Goal: Transaction & Acquisition: Purchase product/service

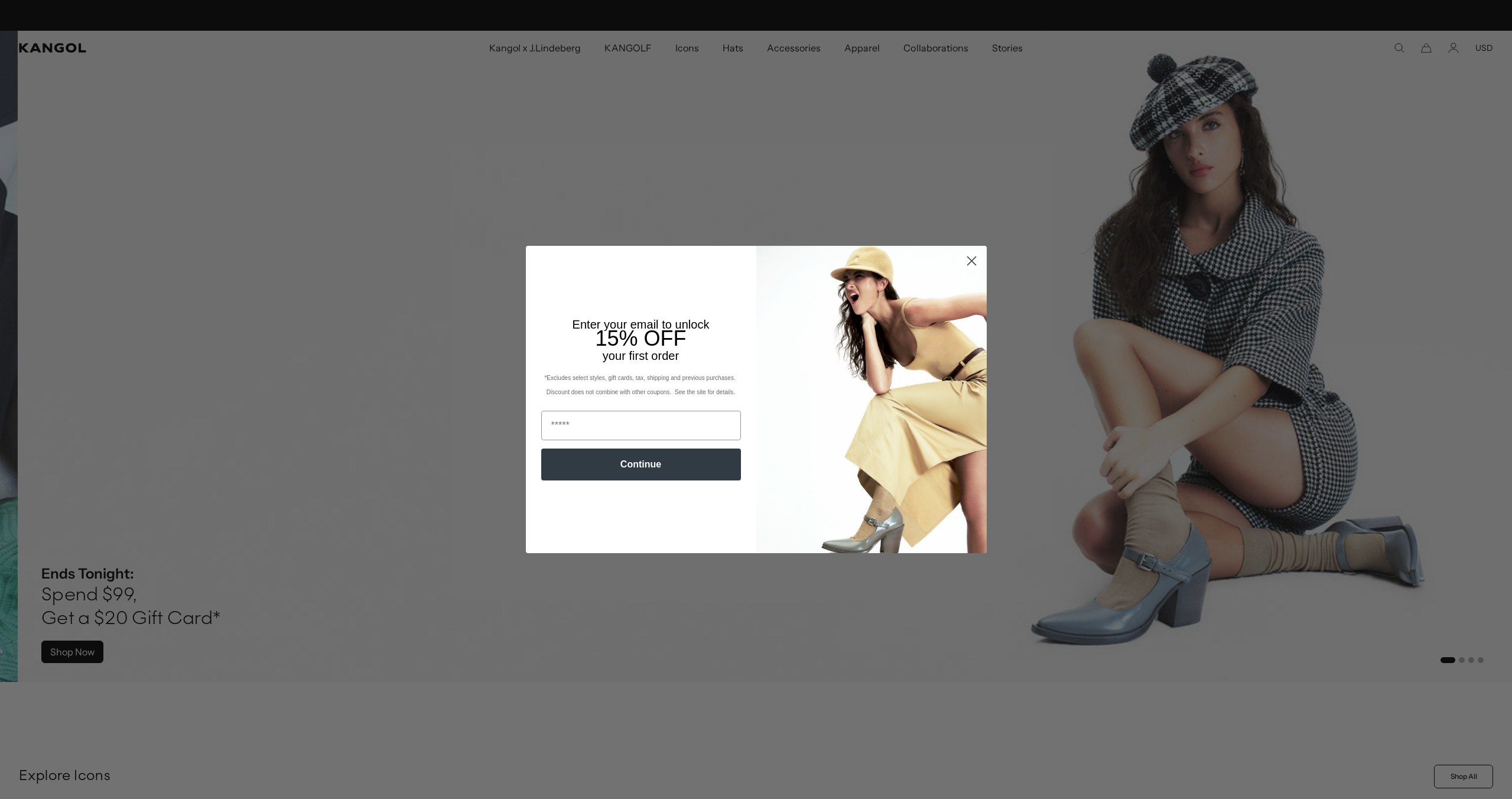
scroll to position [0, 243]
